Goal: Transaction & Acquisition: Purchase product/service

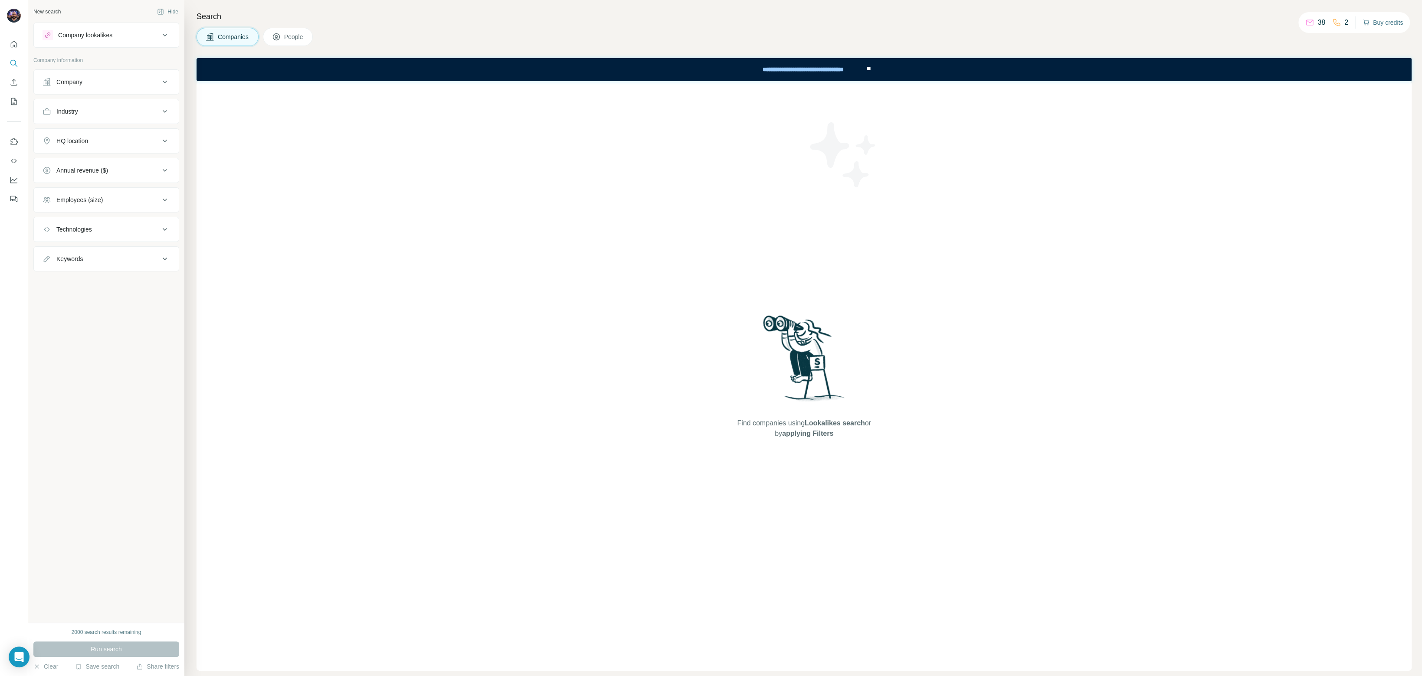
click at [1373, 23] on button "Buy credits" at bounding box center [1382, 22] width 40 height 12
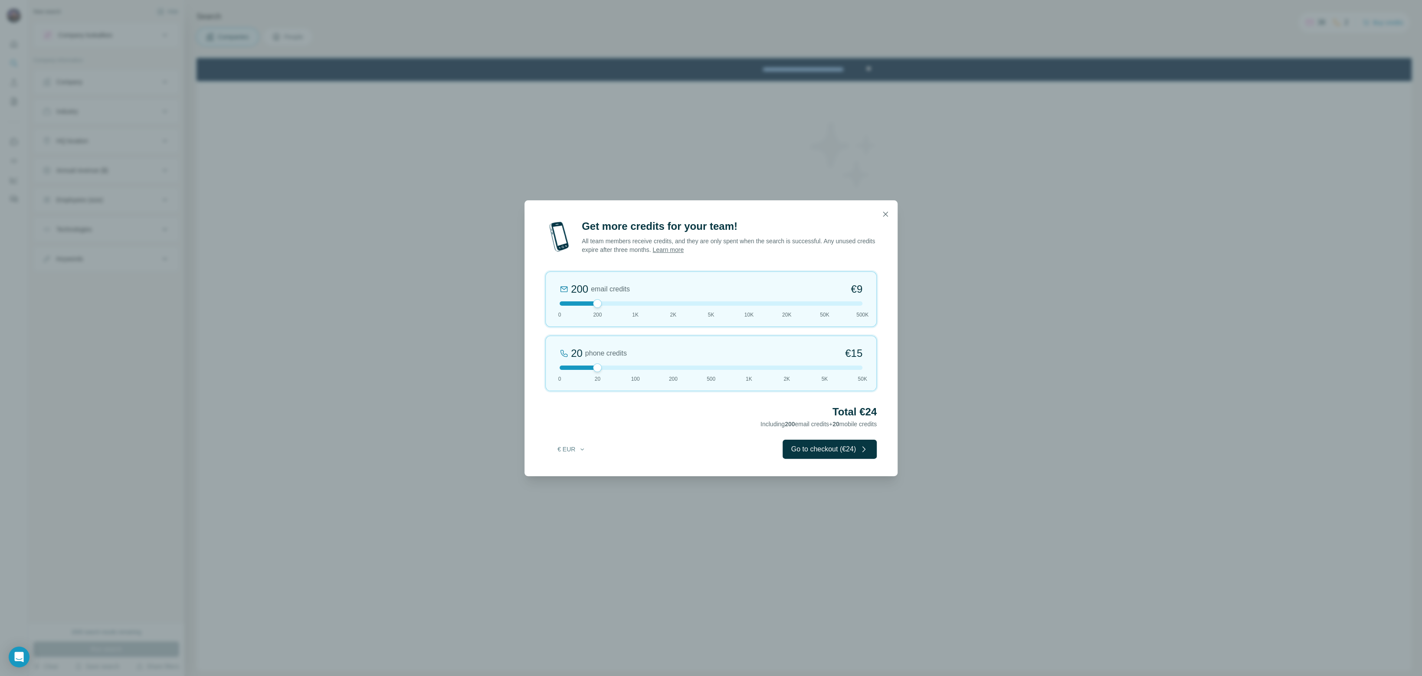
click at [574, 440] on div "€ EUR Go to checkout (€24)" at bounding box center [710, 449] width 331 height 19
click at [576, 453] on button "€ EUR" at bounding box center [571, 449] width 40 height 16
click at [573, 468] on div "$ USD" at bounding box center [589, 468] width 73 height 9
drag, startPoint x: 612, startPoint y: 420, endPoint x: 568, endPoint y: 419, distance: 44.2
click at [568, 419] on div "Total $24 Including 200 email credits + 20 mobile credits" at bounding box center [710, 417] width 331 height 24
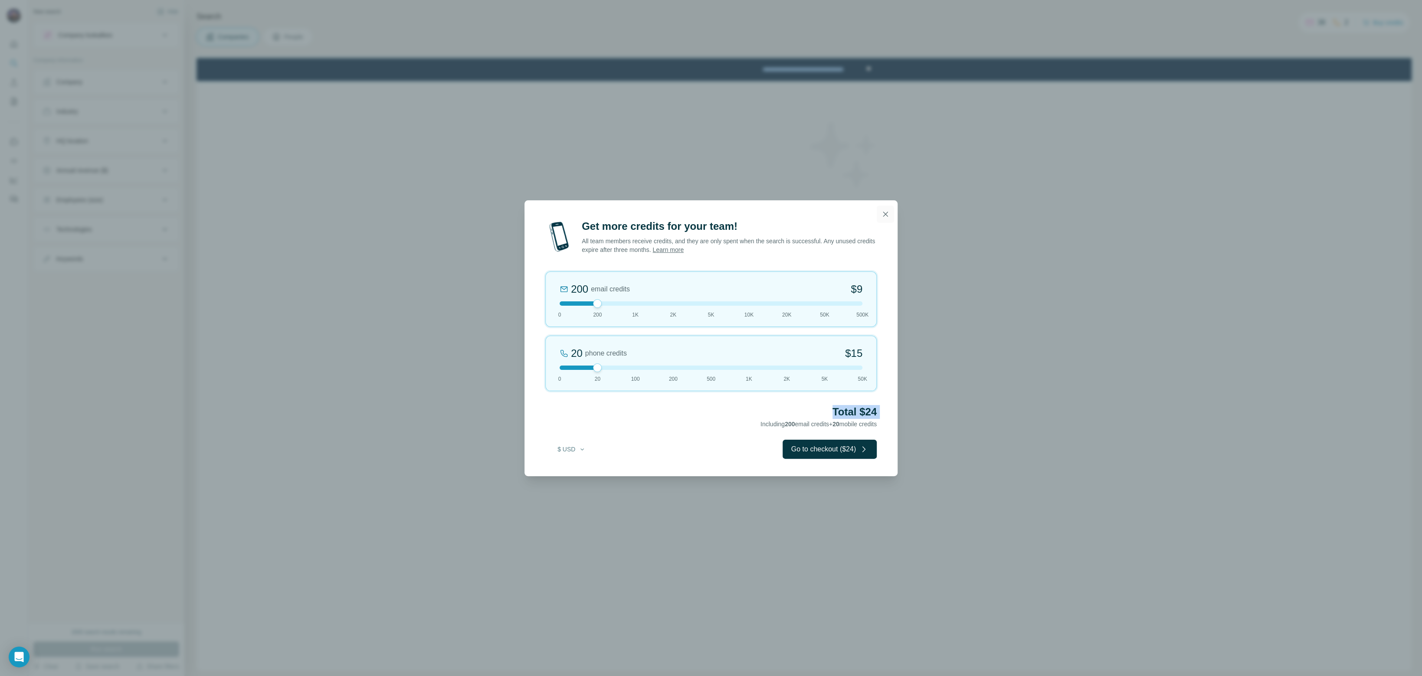
click at [890, 211] on button "button" at bounding box center [884, 214] width 17 height 17
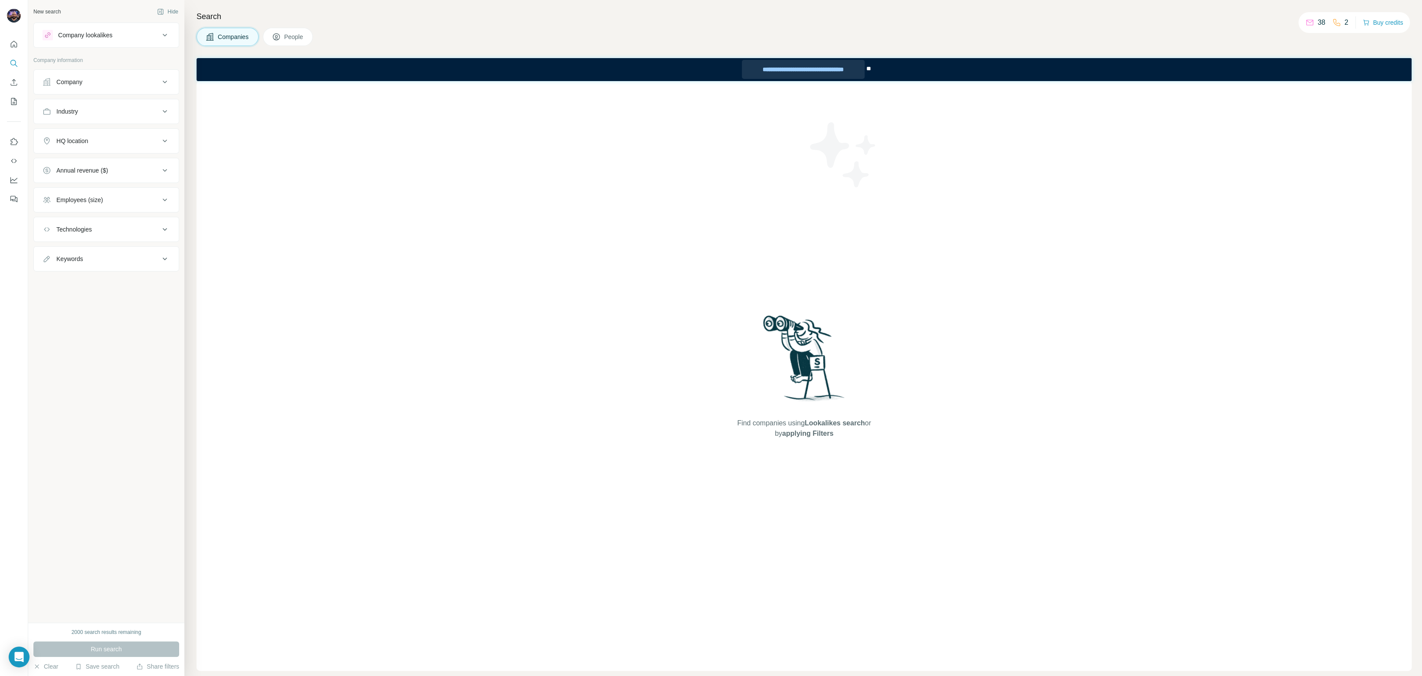
click at [770, 69] on div "**********" at bounding box center [803, 69] width 122 height 19
